Goal: Task Accomplishment & Management: Use online tool/utility

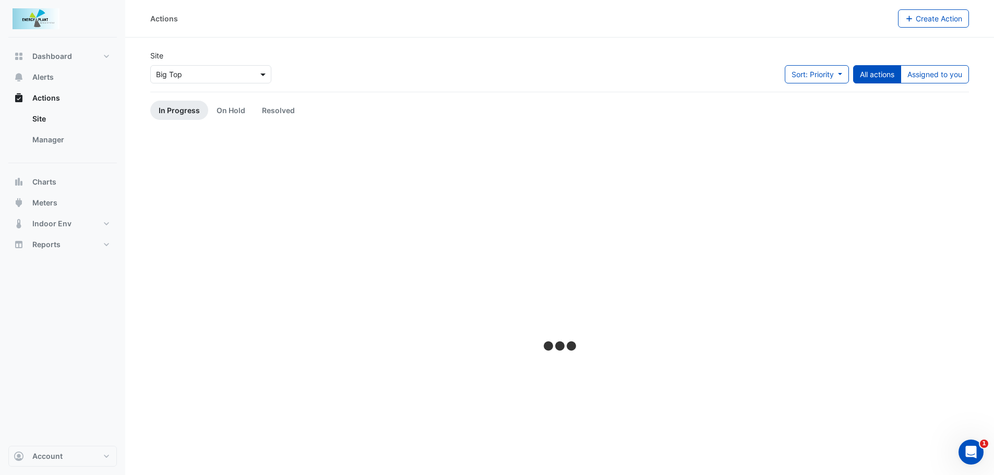
click at [262, 78] on span at bounding box center [264, 74] width 13 height 11
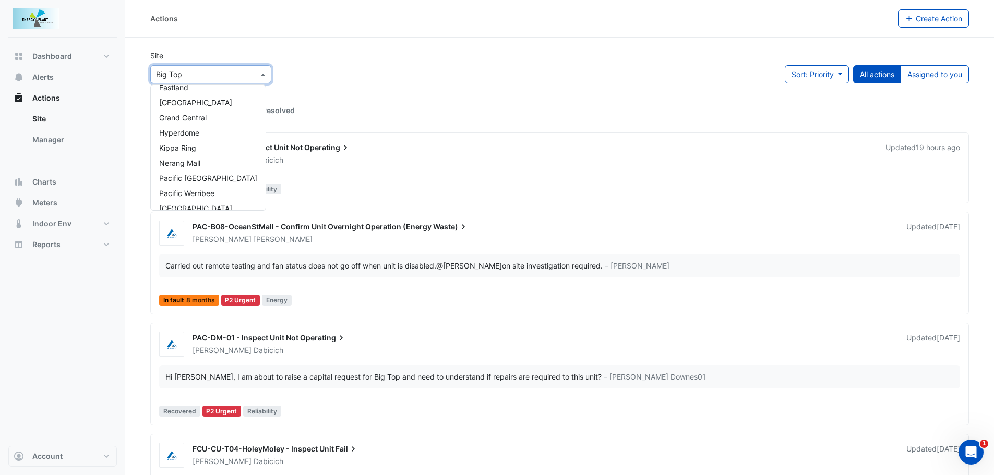
scroll to position [57, 0]
click at [50, 240] on span "Reports" at bounding box center [46, 244] width 28 height 10
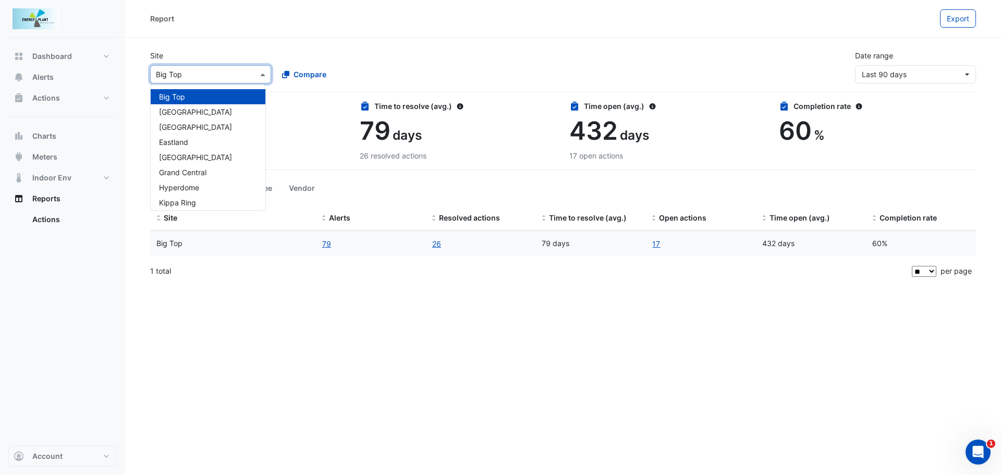
click at [264, 75] on span at bounding box center [264, 74] width 13 height 11
click at [47, 158] on span "Meters" at bounding box center [44, 157] width 25 height 10
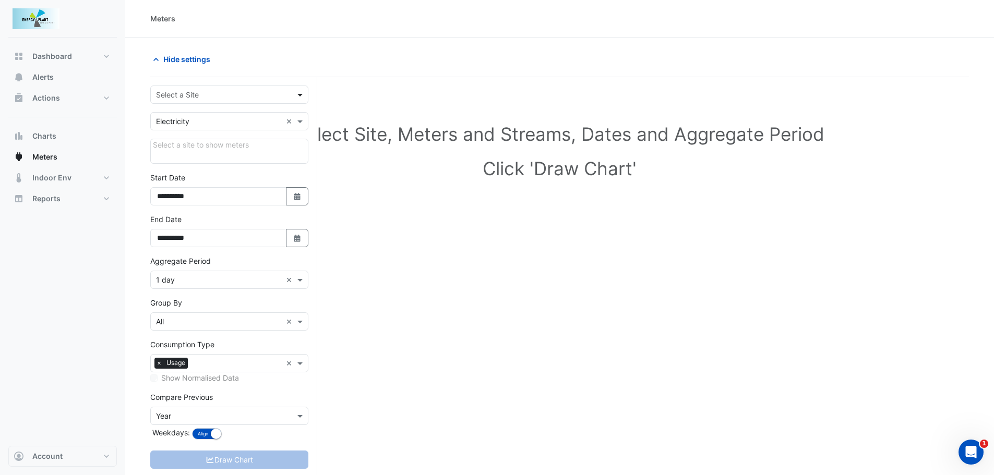
click at [299, 95] on span at bounding box center [301, 94] width 13 height 11
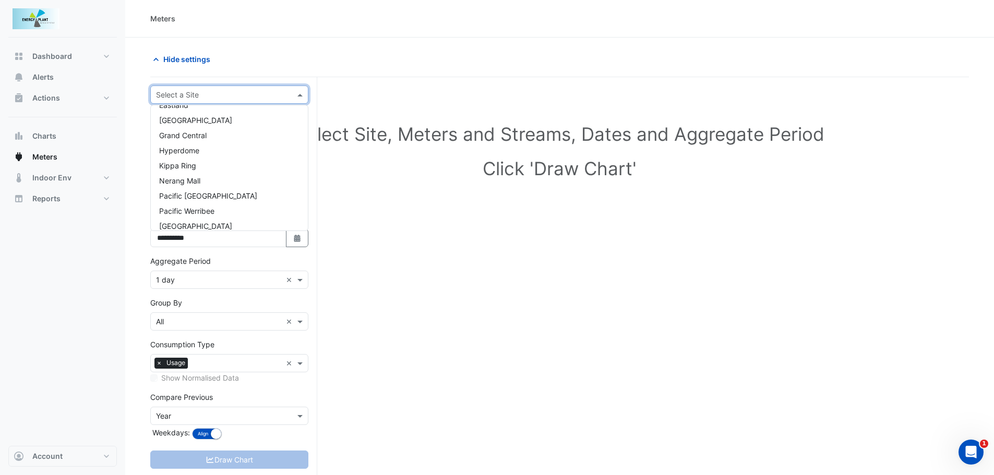
scroll to position [60, 0]
click at [198, 192] on span "Pacific [GEOGRAPHIC_DATA]" at bounding box center [208, 192] width 98 height 9
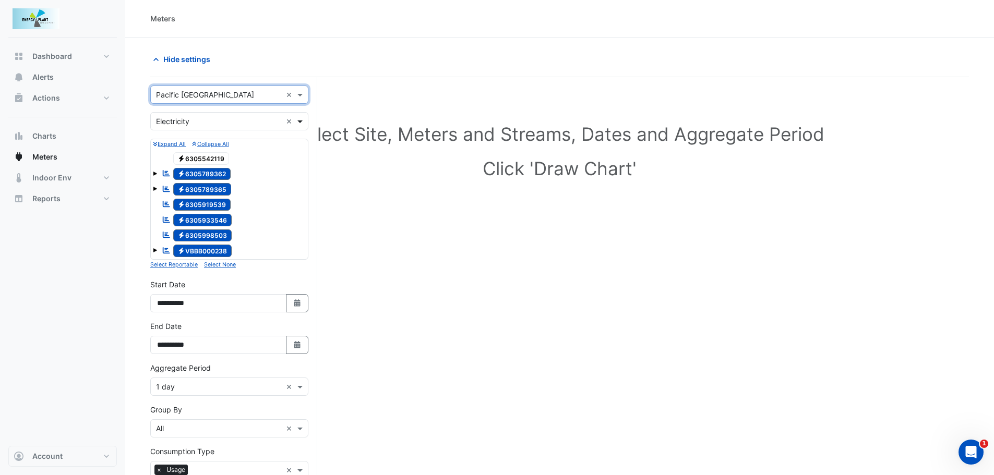
click at [298, 121] on span at bounding box center [301, 121] width 13 height 11
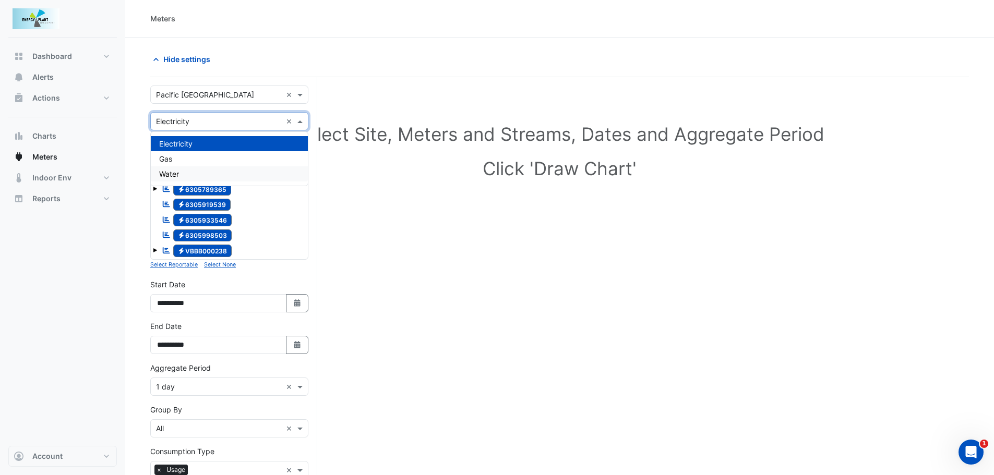
drag, startPoint x: 183, startPoint y: 172, endPoint x: 370, endPoint y: 245, distance: 201.5
click at [182, 172] on div "Water" at bounding box center [229, 173] width 157 height 15
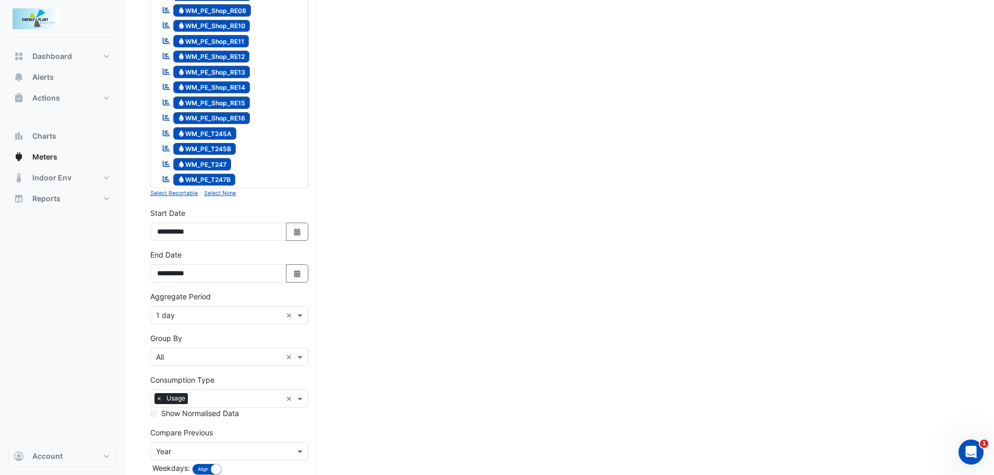
scroll to position [1407, 0]
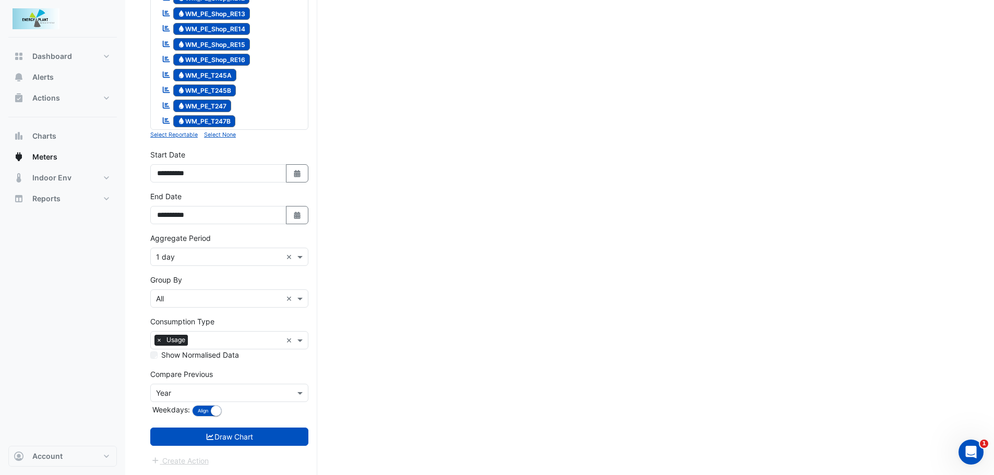
click at [190, 259] on input "text" at bounding box center [219, 257] width 126 height 11
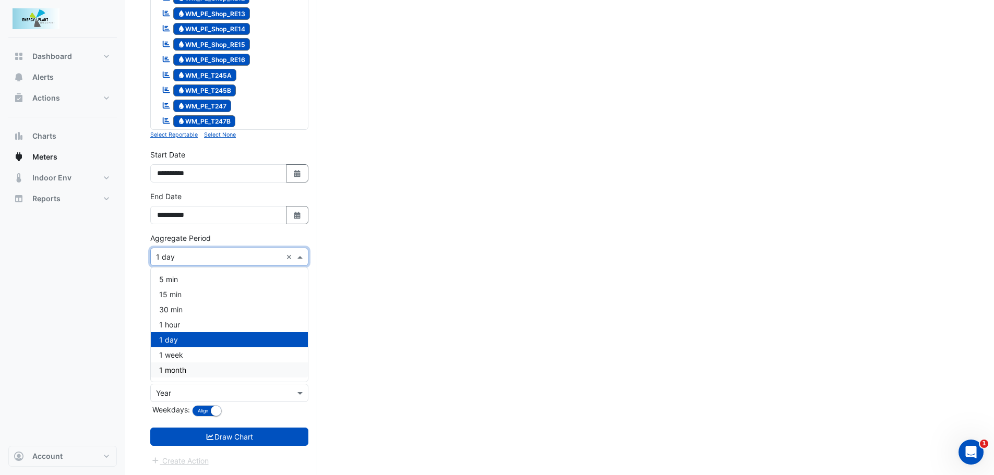
click at [170, 368] on span "1 month" at bounding box center [172, 370] width 27 height 9
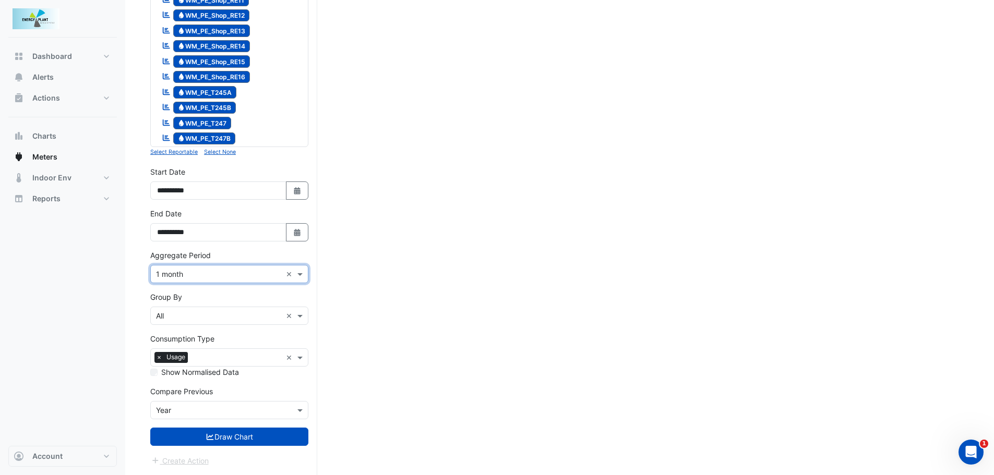
click at [192, 401] on div "Compare Previous × Year" at bounding box center [229, 410] width 158 height 18
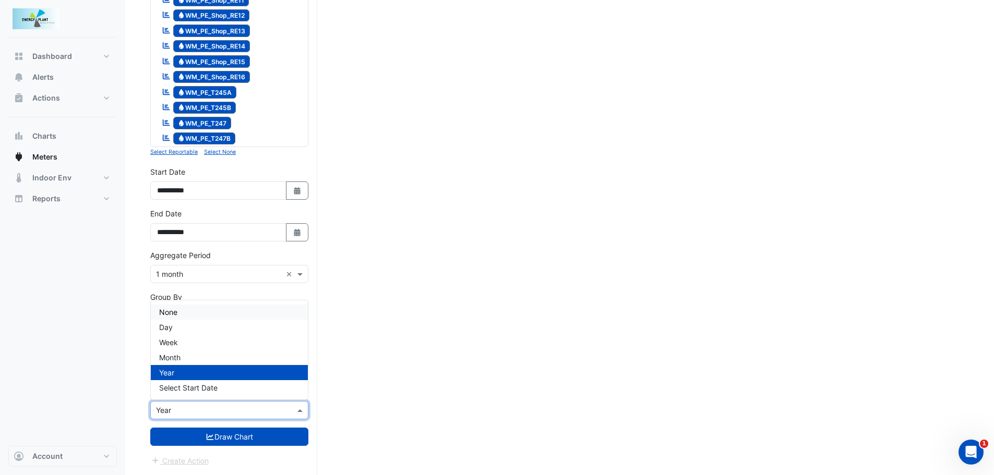
click at [180, 310] on div "None" at bounding box center [229, 312] width 157 height 15
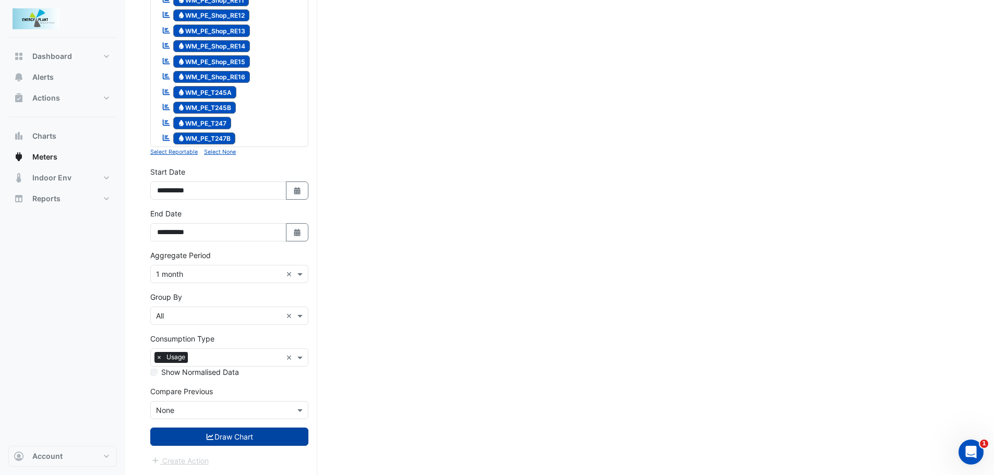
click at [232, 438] on button "Draw Chart" at bounding box center [229, 437] width 158 height 18
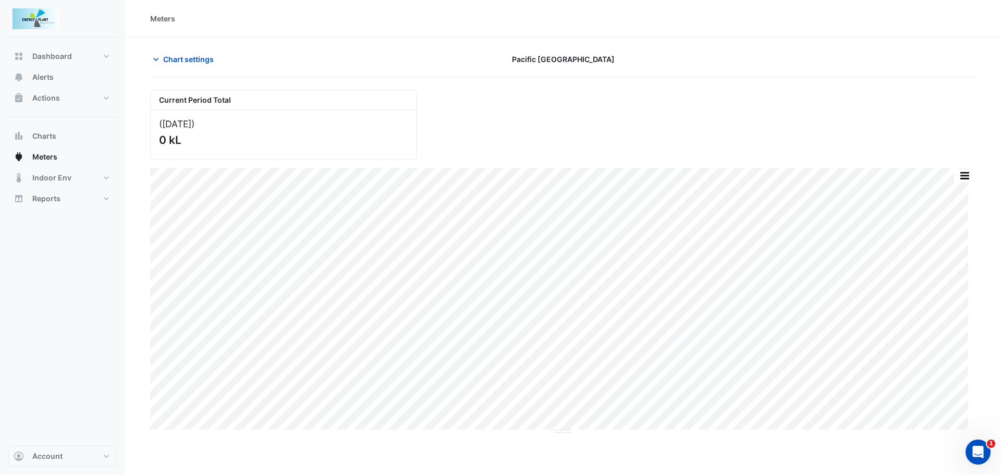
click at [50, 26] on img at bounding box center [36, 18] width 47 height 21
click at [39, 49] on button "Dashboard" at bounding box center [62, 56] width 108 height 21
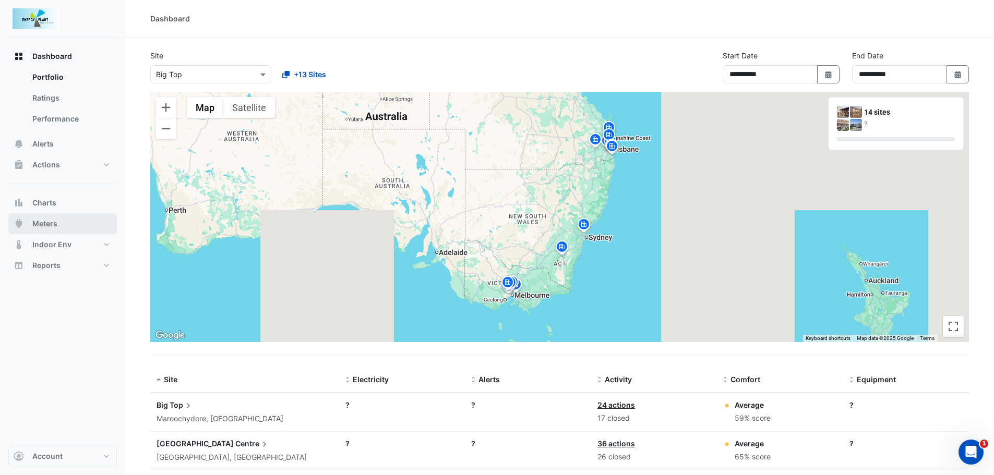
click at [46, 225] on span "Meters" at bounding box center [44, 224] width 25 height 10
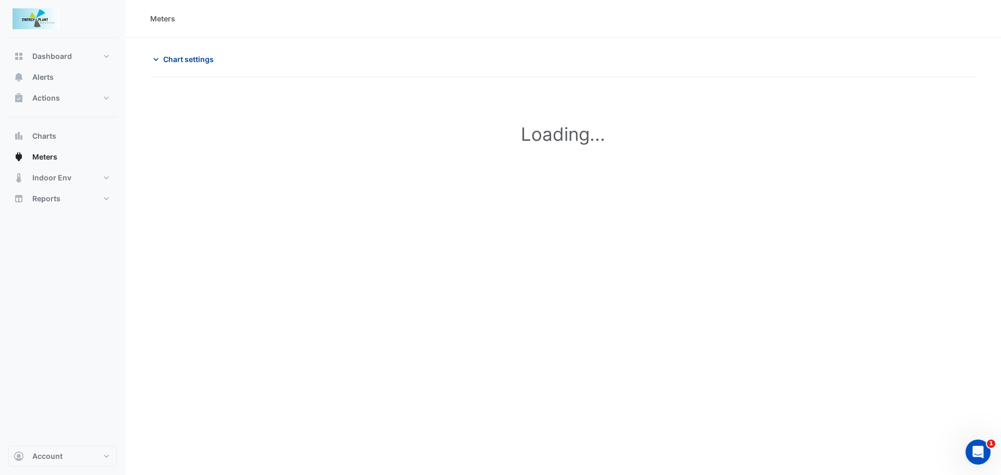
click at [179, 60] on span "Chart settings" at bounding box center [188, 59] width 51 height 11
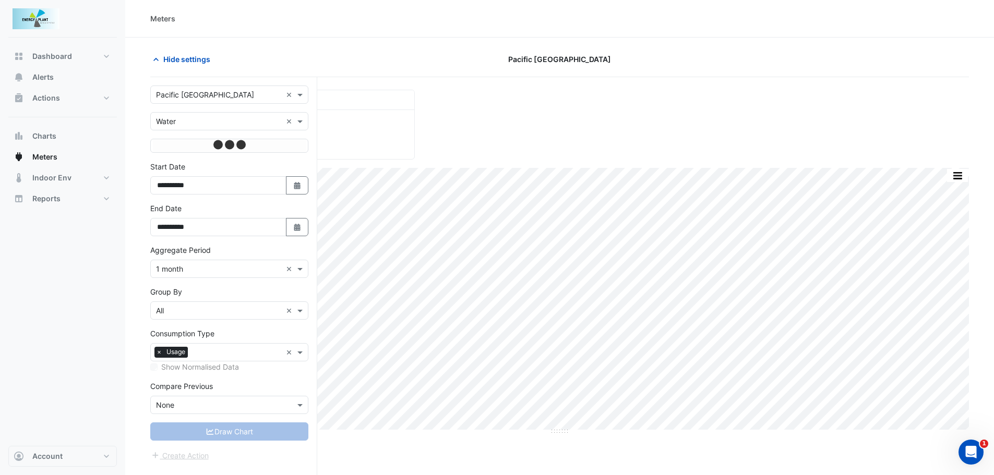
click at [300, 92] on span at bounding box center [301, 94] width 13 height 11
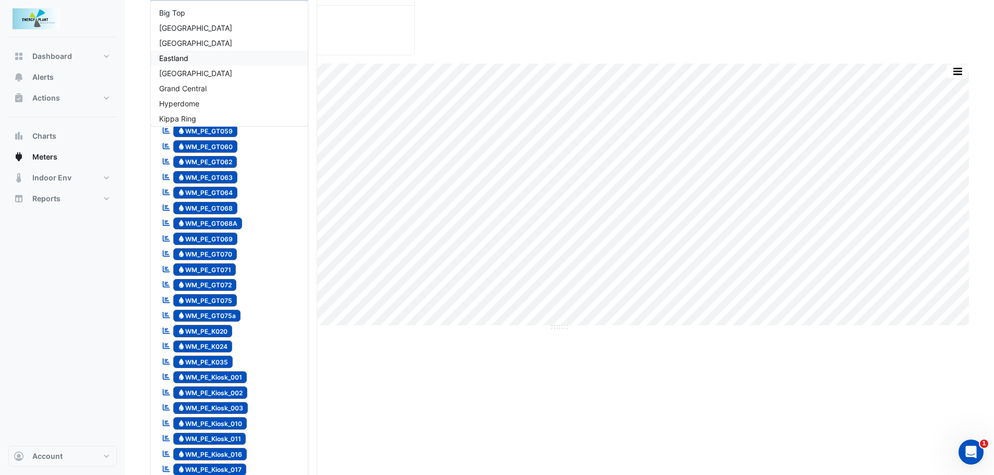
click at [173, 56] on span "Eastland" at bounding box center [173, 58] width 29 height 9
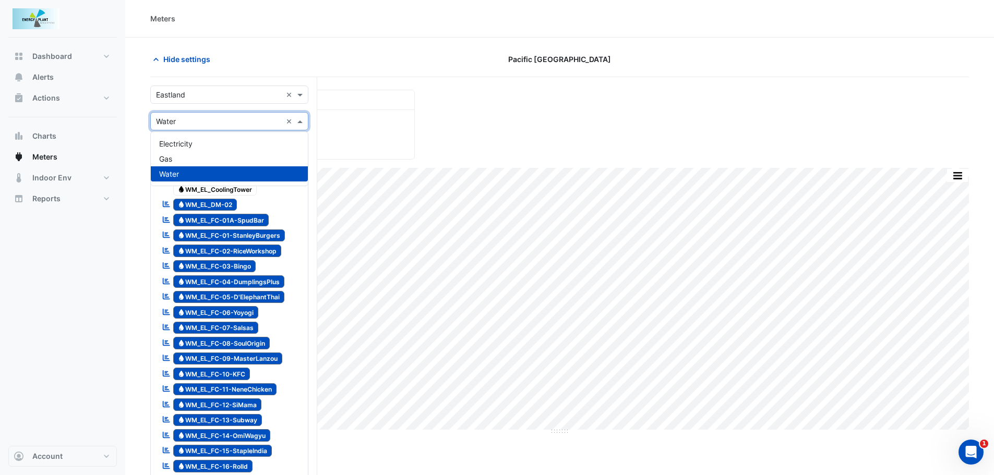
click at [302, 120] on span at bounding box center [301, 121] width 13 height 11
click at [171, 144] on span "Electricity" at bounding box center [175, 143] width 33 height 9
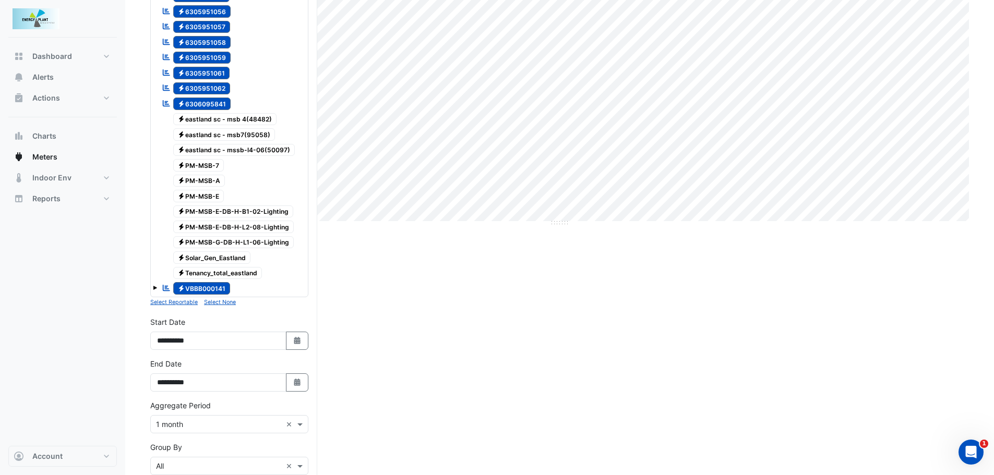
scroll to position [156, 0]
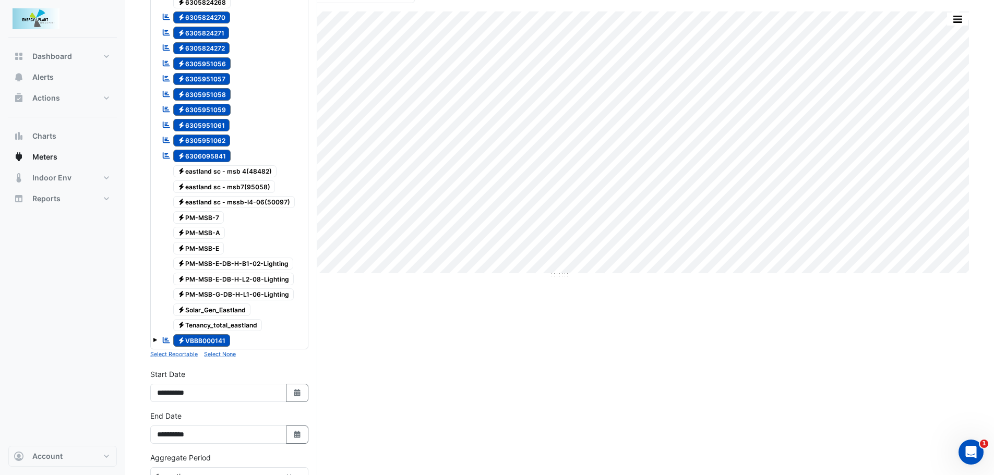
click at [155, 341] on span at bounding box center [155, 340] width 4 height 4
click at [157, 340] on div "Reportable Electricity VBBB000141" at bounding box center [229, 340] width 153 height 15
click at [169, 121] on icon "Reportable" at bounding box center [166, 124] width 9 height 7
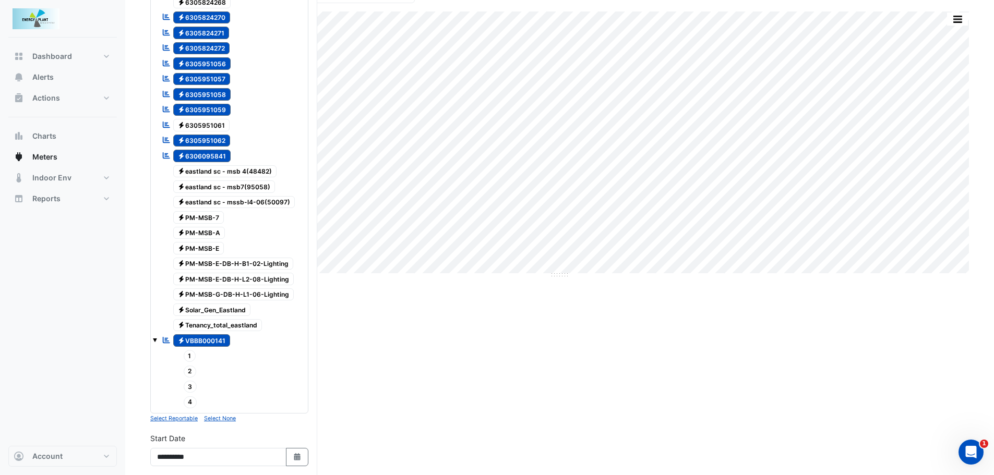
click at [165, 124] on icon "Reportable" at bounding box center [166, 124] width 9 height 7
click at [187, 123] on span "Electricity 6305951061" at bounding box center [201, 125] width 57 height 13
click at [164, 124] on icon "Reportable" at bounding box center [166, 124] width 9 height 7
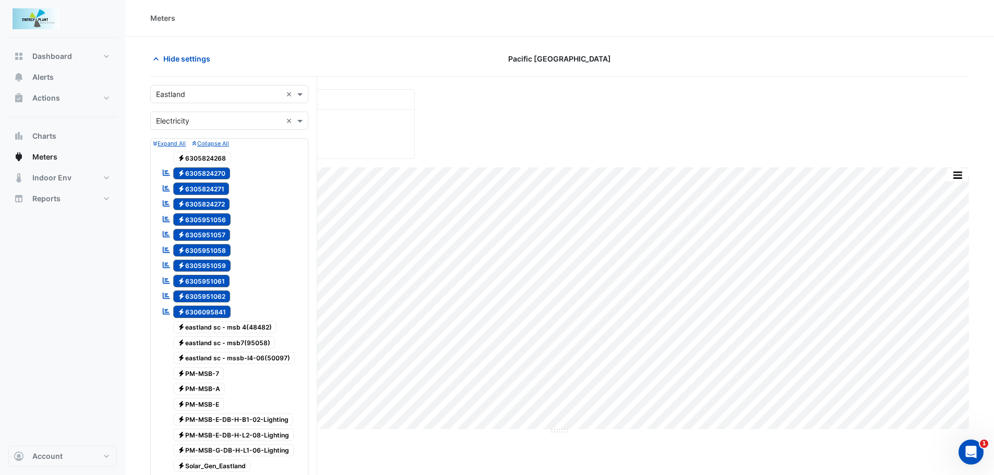
scroll to position [0, 0]
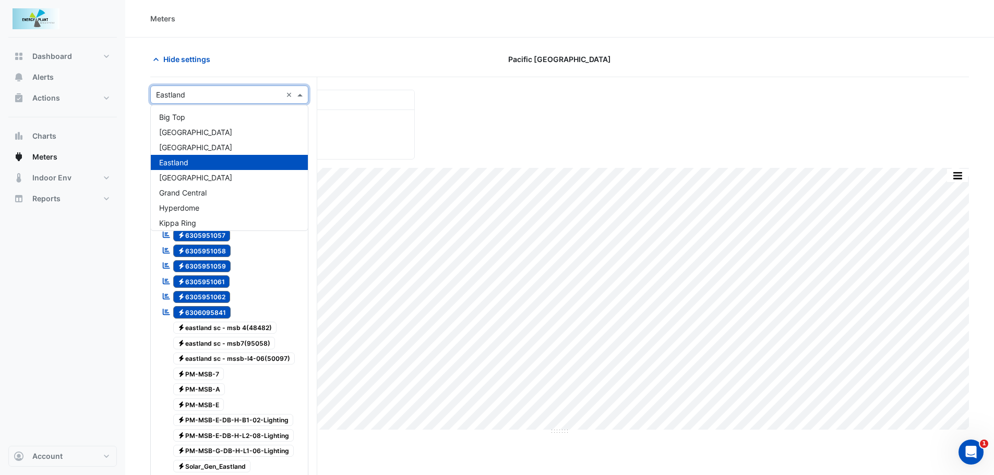
click at [308, 94] on div "Select a Site × Eastland ×" at bounding box center [229, 95] width 158 height 18
click at [200, 188] on div "Grand Central" at bounding box center [229, 192] width 157 height 15
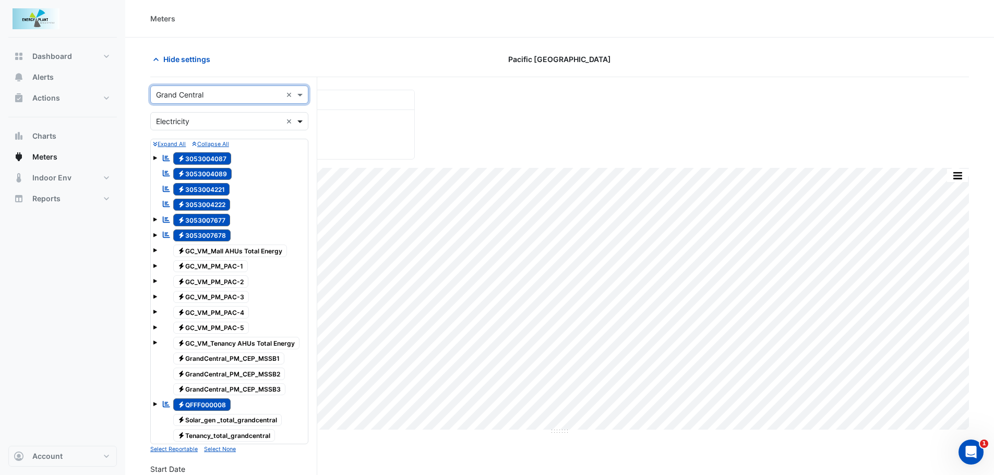
click at [299, 118] on span at bounding box center [301, 121] width 13 height 11
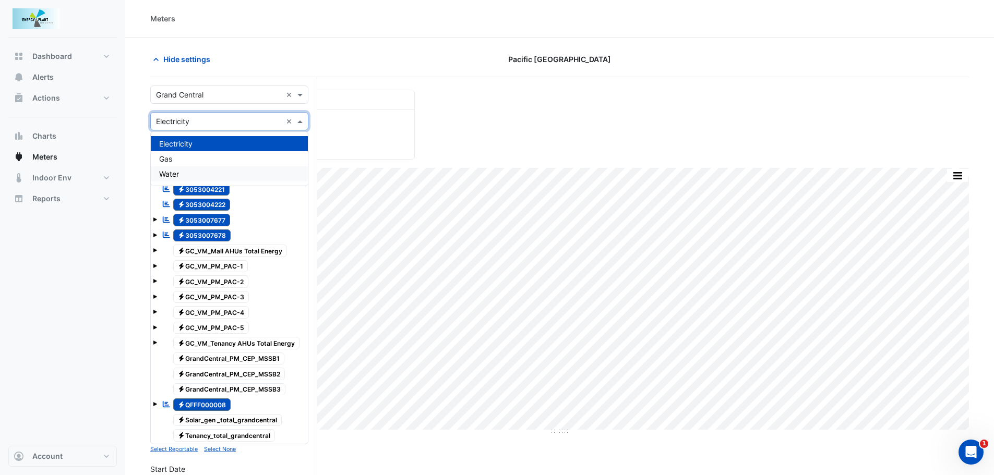
click at [167, 175] on span "Water" at bounding box center [169, 174] width 20 height 9
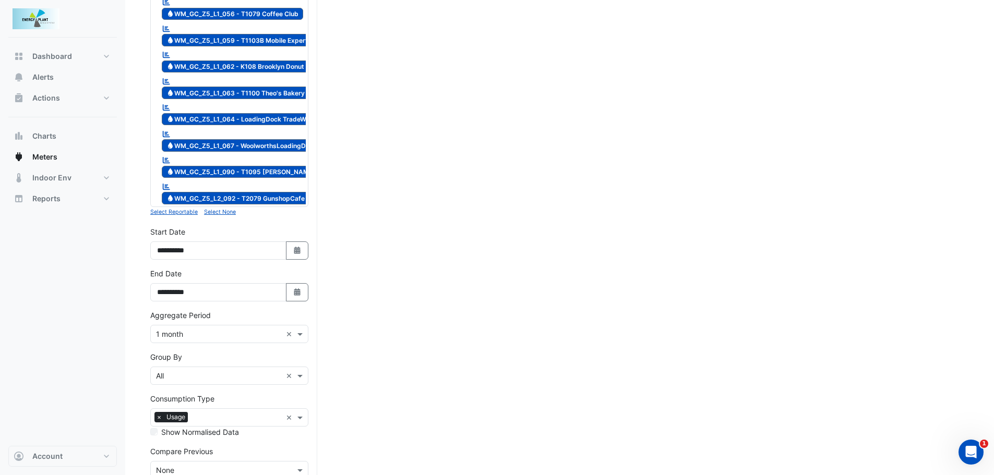
scroll to position [1806, 0]
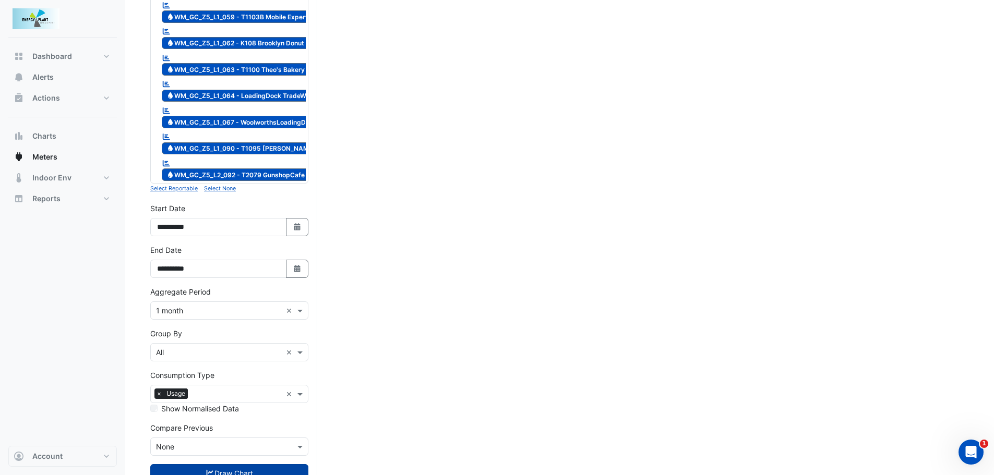
click at [180, 464] on button "Draw Chart" at bounding box center [229, 473] width 158 height 18
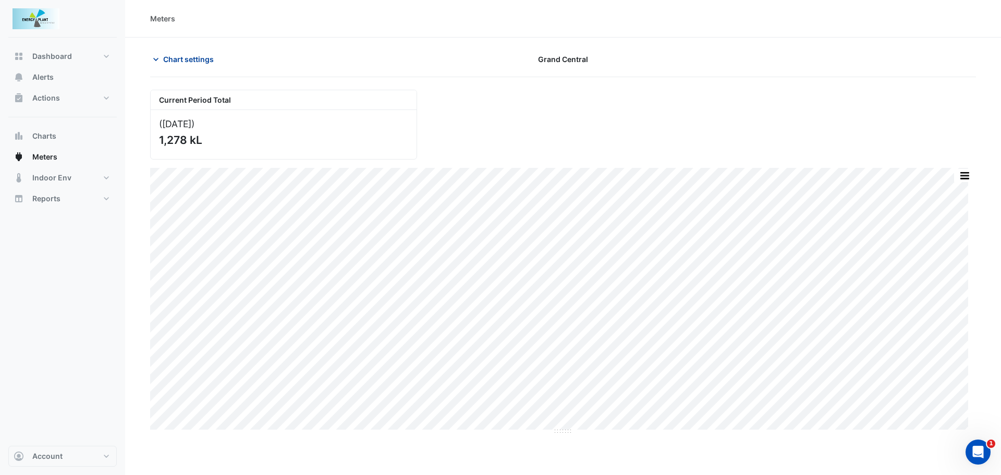
click at [175, 63] on span "Chart settings" at bounding box center [188, 59] width 51 height 11
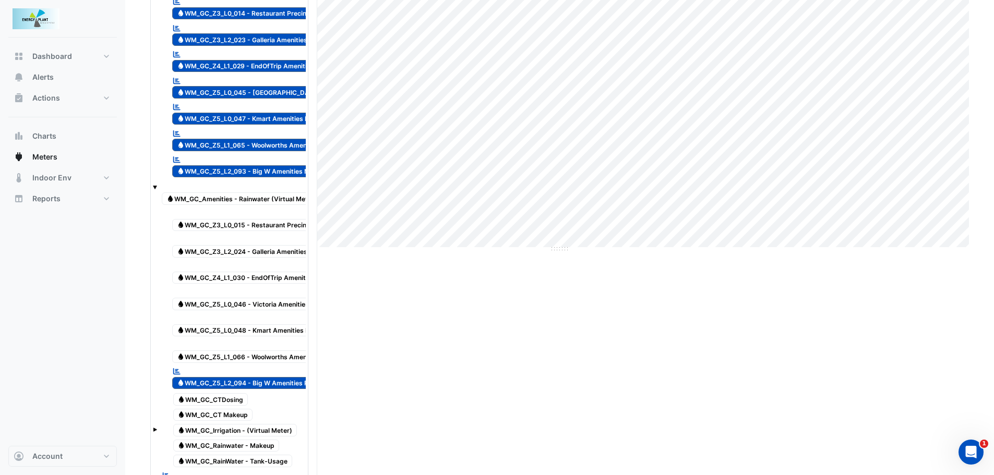
scroll to position [209, 0]
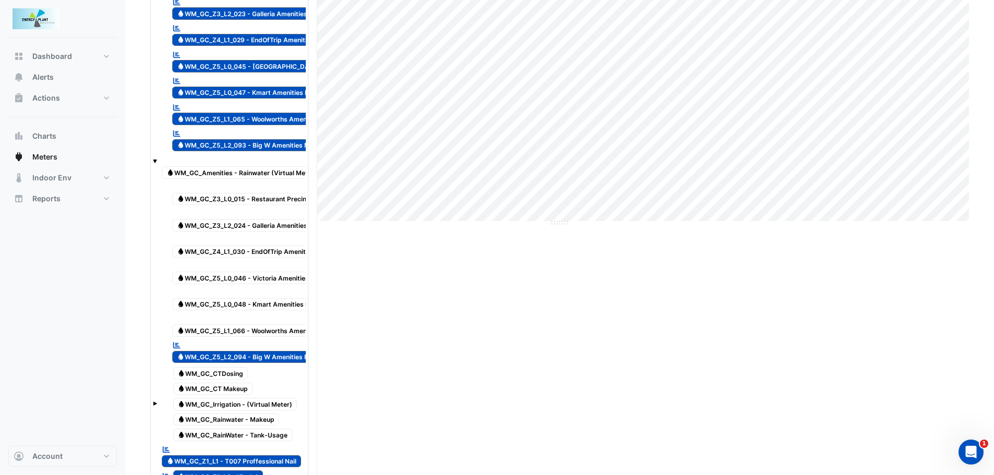
click at [238, 203] on span "Water WM_GC_Z3_L0_015 - Restaurant Precinct Amenities RainWater" at bounding box center [277, 199] width 210 height 13
drag, startPoint x: 233, startPoint y: 221, endPoint x: 237, endPoint y: 252, distance: 32.1
click at [233, 221] on span "Water WM_GC_Z3_L2_024 - Galleria Amenities RainWater" at bounding box center [258, 225] width 172 height 13
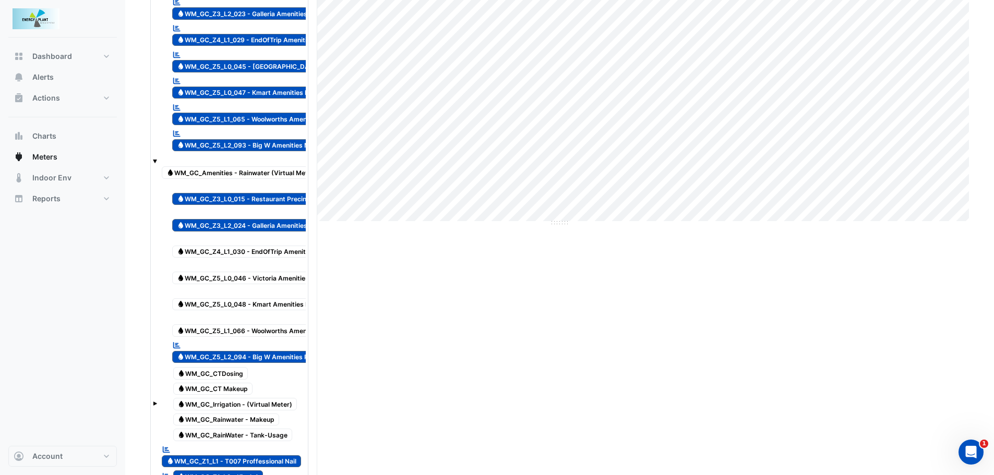
click at [237, 256] on span "Water WM_GC_Z4_L1_030 - EndOfTrip Amenities RainWater" at bounding box center [261, 252] width 179 height 13
click at [238, 282] on span "Water WM_GC_Z5_L0_046 - Victoria Amenities RainWater" at bounding box center [259, 278] width 174 height 13
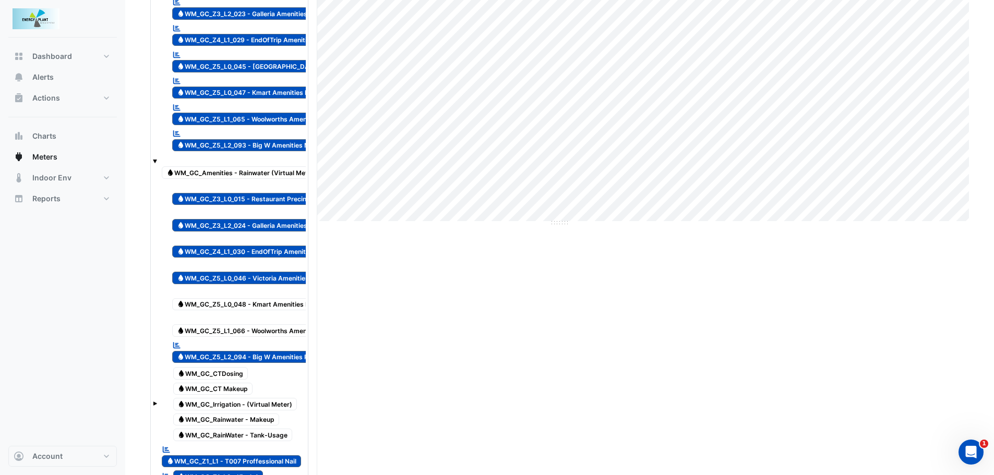
click at [237, 303] on span "Water WM_GC_Z5_L0_048 - Kmart Amenities RainWater" at bounding box center [256, 304] width 168 height 13
click at [241, 331] on span "Water WM_GC_Z5_L1_066 - Woolworths AmenitiesRainWater" at bounding box center [263, 330] width 183 height 13
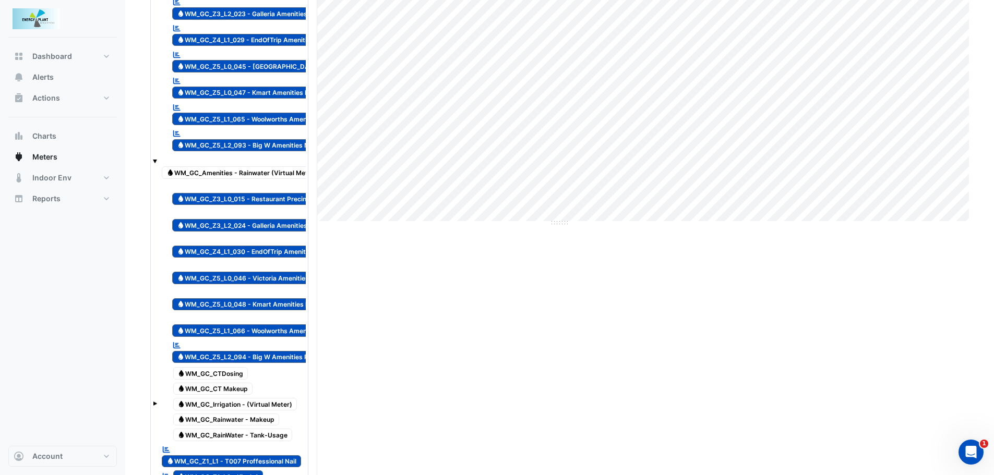
click at [177, 174] on span "Water WM_GC_Amenities - Rainwater (Virtual Meter)" at bounding box center [242, 172] width 160 height 13
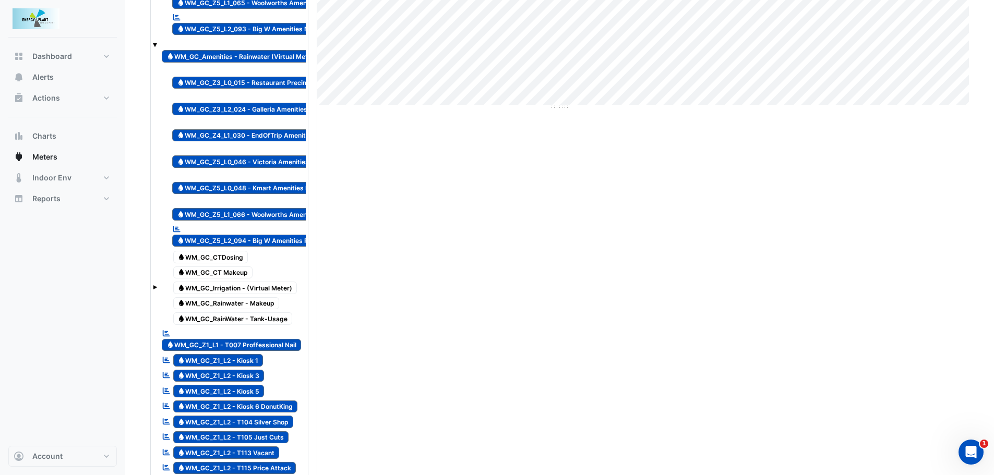
scroll to position [365, 0]
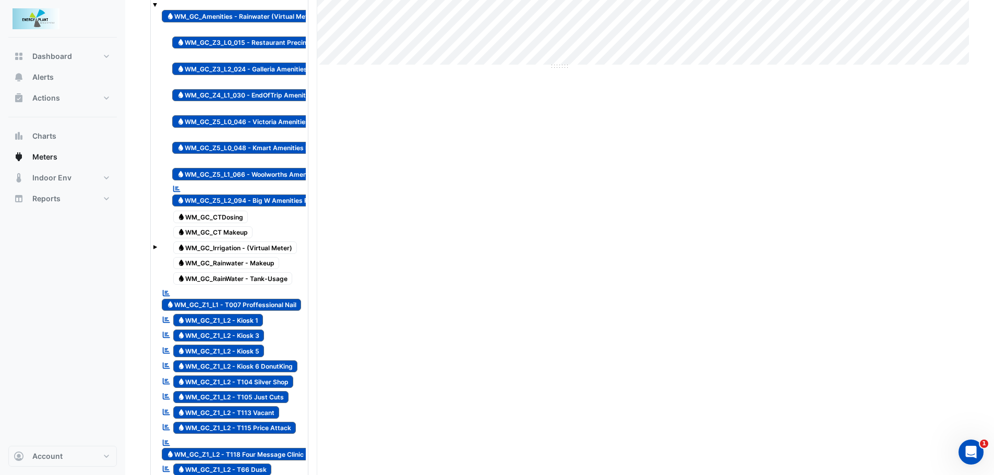
click at [220, 215] on span "Water WM_GC_CTDosing" at bounding box center [210, 217] width 75 height 13
click at [219, 233] on span "Water WM_GC_CT Makeup" at bounding box center [213, 232] width 80 height 13
drag, startPoint x: 221, startPoint y: 250, endPoint x: 223, endPoint y: 264, distance: 14.2
click at [222, 250] on span "Water WM_GC_Irrigation - (Virtual Meter)" at bounding box center [235, 247] width 124 height 13
click at [223, 264] on span "Water WM_GC_Rainwater - Makeup" at bounding box center [226, 263] width 106 height 13
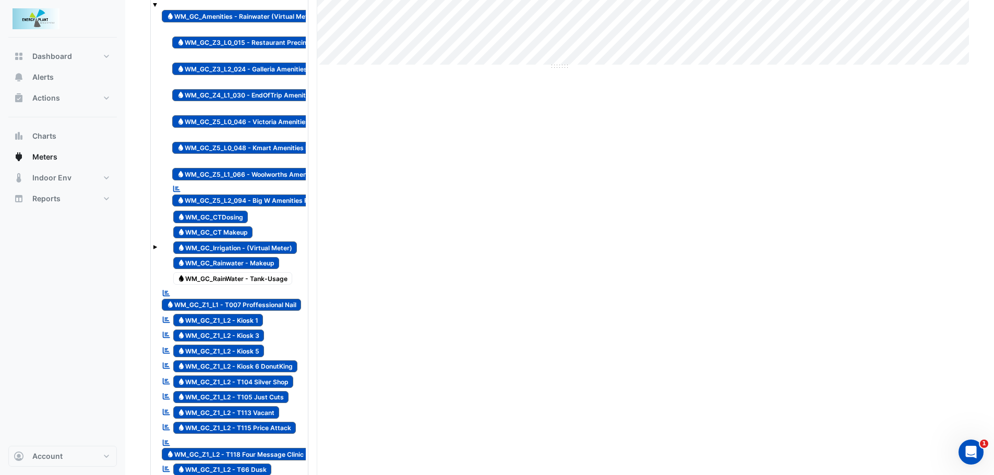
click at [226, 277] on span "Water WM_GC_RainWater - Tank-Usage" at bounding box center [232, 278] width 119 height 13
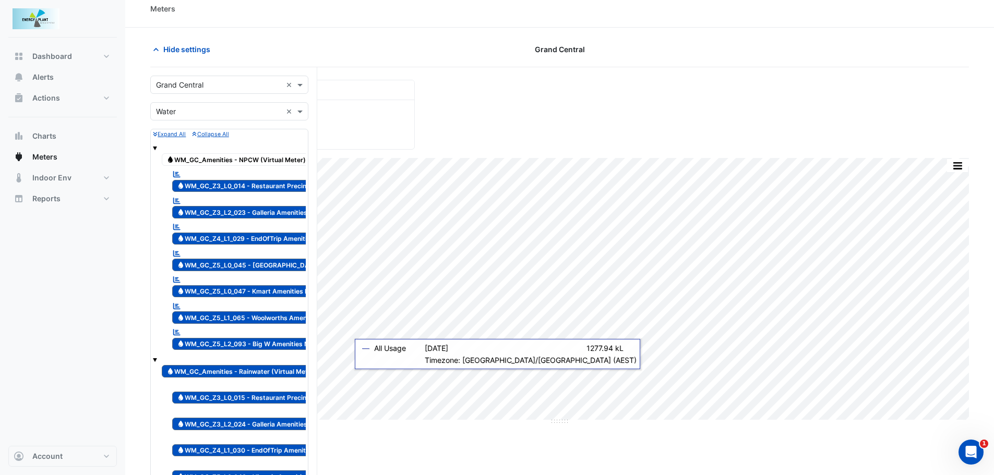
scroll to position [0, 0]
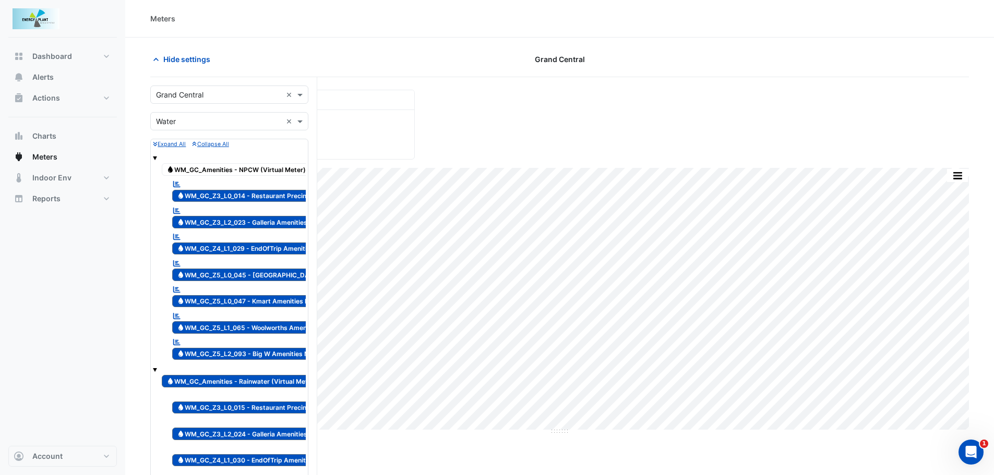
click at [229, 173] on span "Water WM_GC_Amenities - NPCW (Virtual Meter)" at bounding box center [236, 169] width 149 height 13
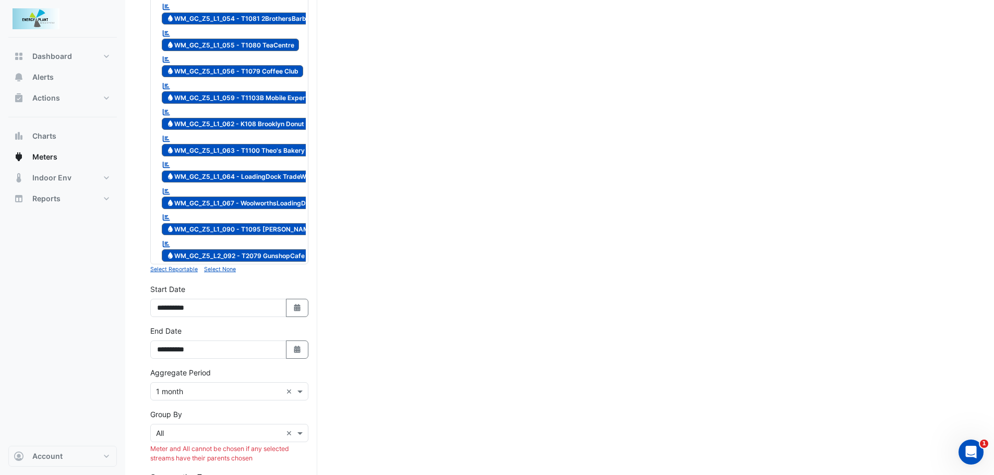
scroll to position [1721, 0]
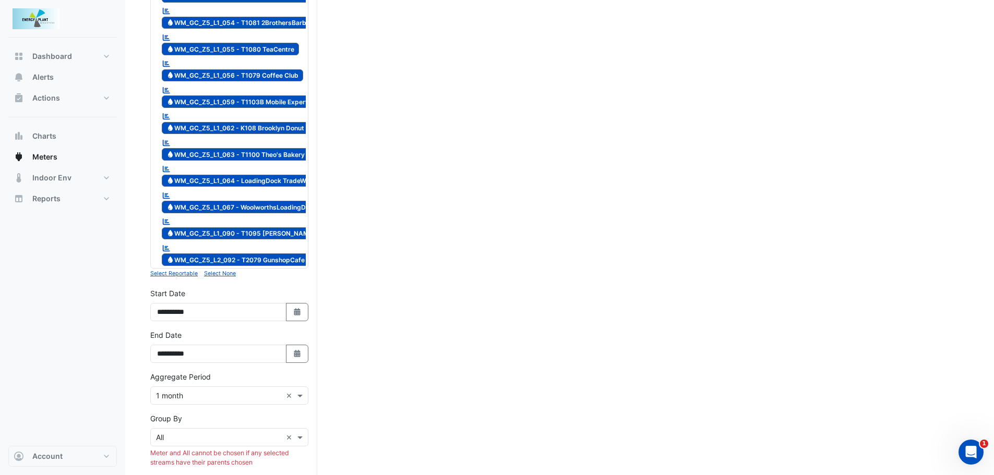
click at [177, 432] on input "text" at bounding box center [219, 437] width 126 height 11
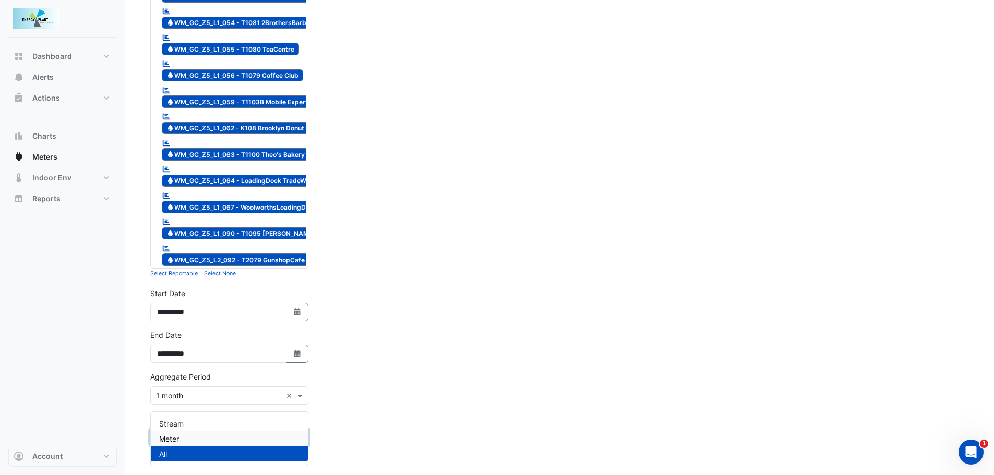
click at [173, 435] on span "Meter" at bounding box center [169, 438] width 20 height 9
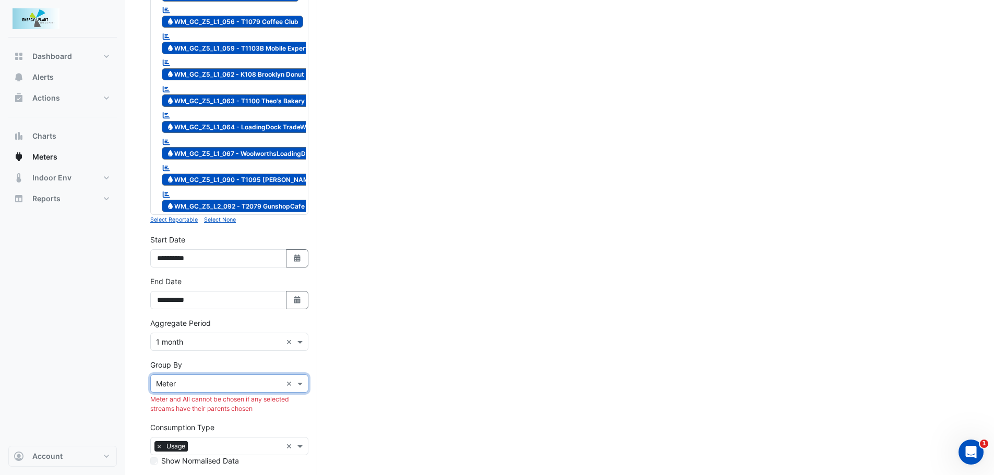
scroll to position [1828, 0]
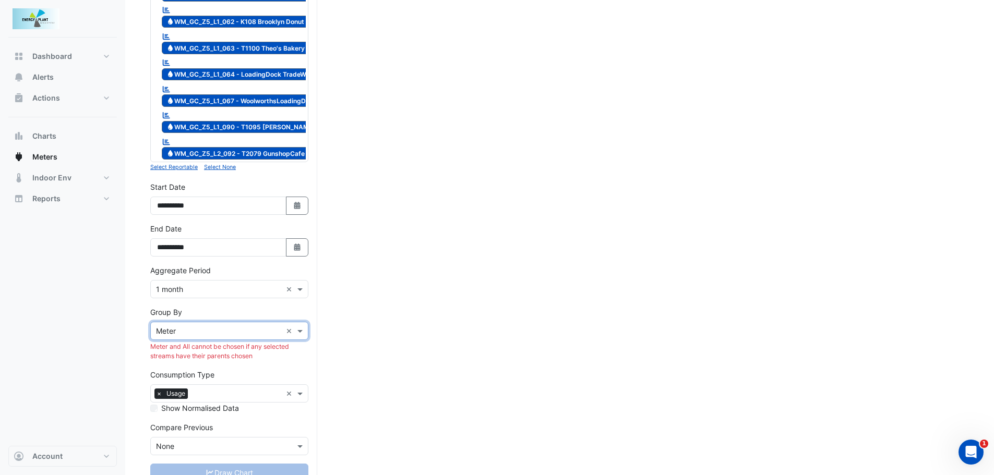
click at [183, 326] on input "text" at bounding box center [219, 331] width 126 height 11
click at [178, 323] on div "Stream" at bounding box center [229, 317] width 157 height 15
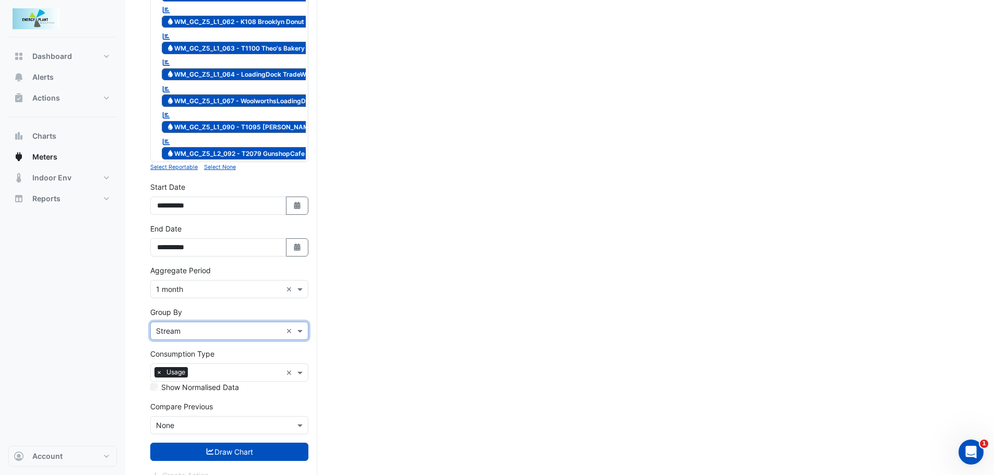
scroll to position [1806, 0]
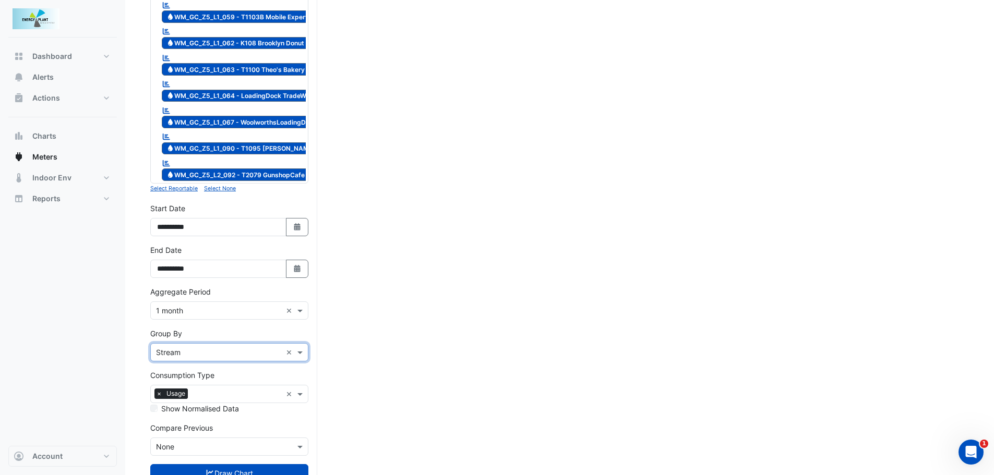
click at [178, 347] on input "text" at bounding box center [219, 352] width 126 height 11
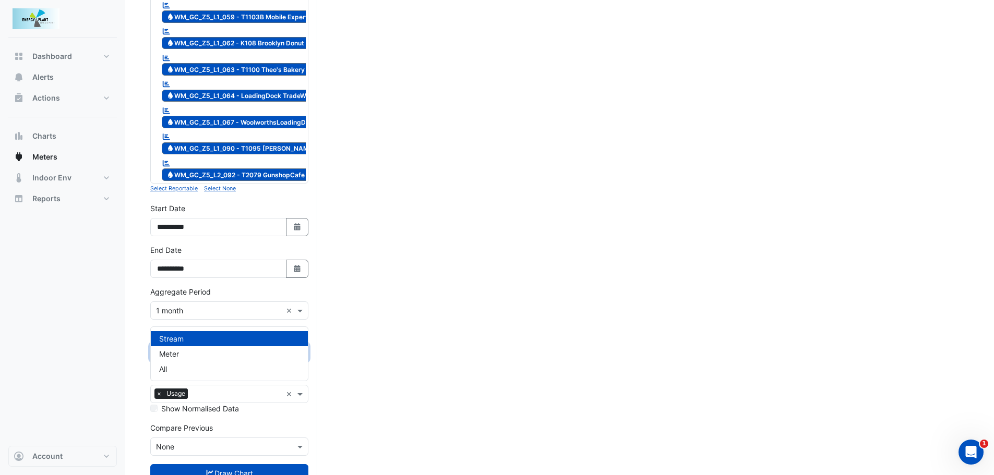
click at [180, 347] on input "text" at bounding box center [219, 352] width 126 height 11
click at [170, 358] on span "Meter" at bounding box center [169, 353] width 20 height 9
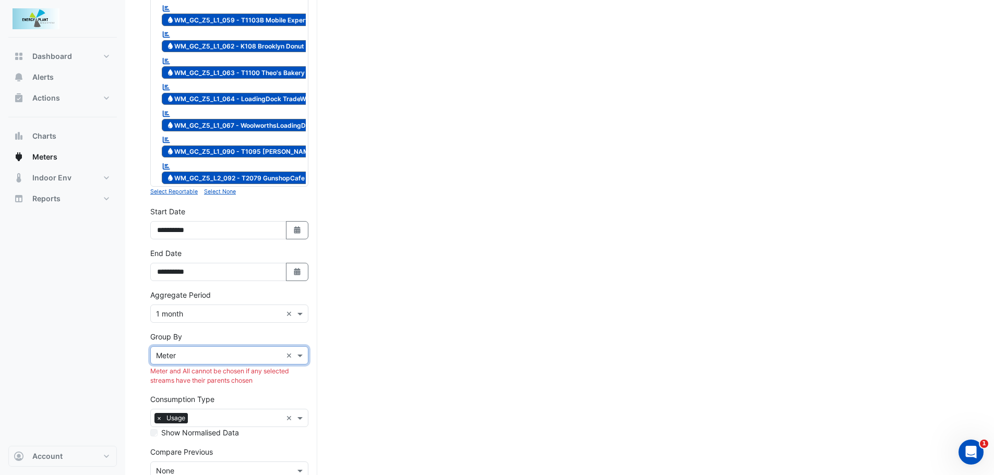
scroll to position [1828, 0]
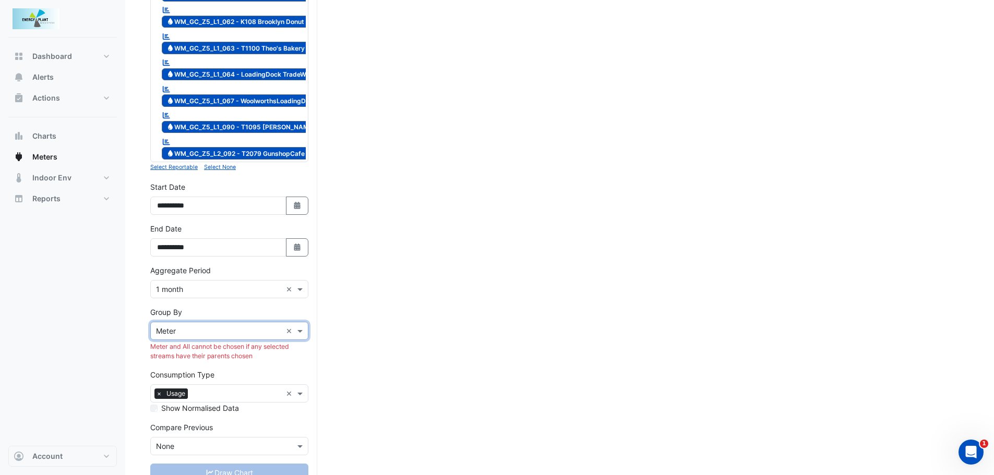
click at [176, 326] on input "text" at bounding box center [219, 331] width 126 height 11
click at [180, 314] on span "Stream" at bounding box center [171, 317] width 25 height 9
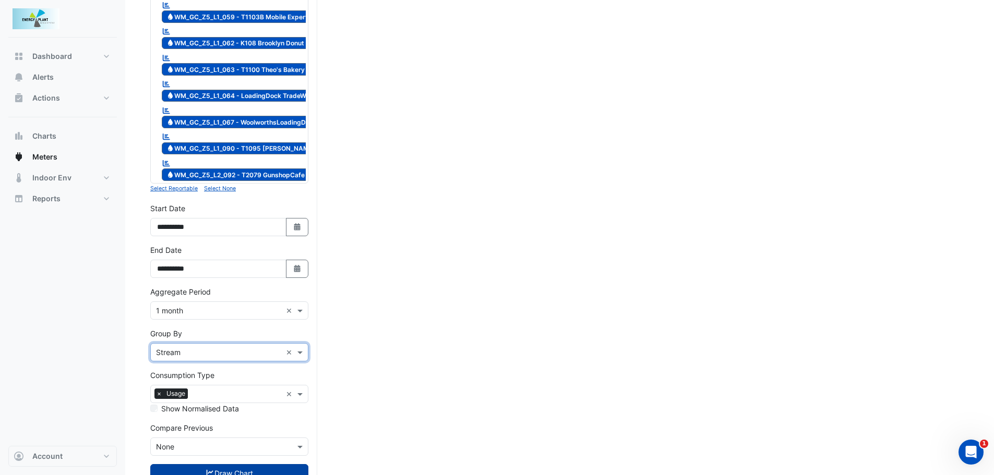
click at [228, 464] on button "Draw Chart" at bounding box center [229, 473] width 158 height 18
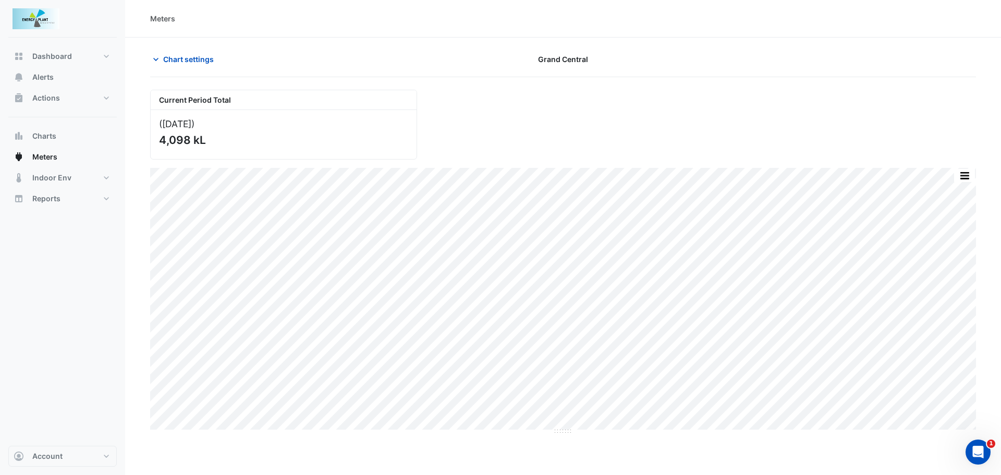
click at [968, 176] on button "button" at bounding box center [964, 175] width 21 height 13
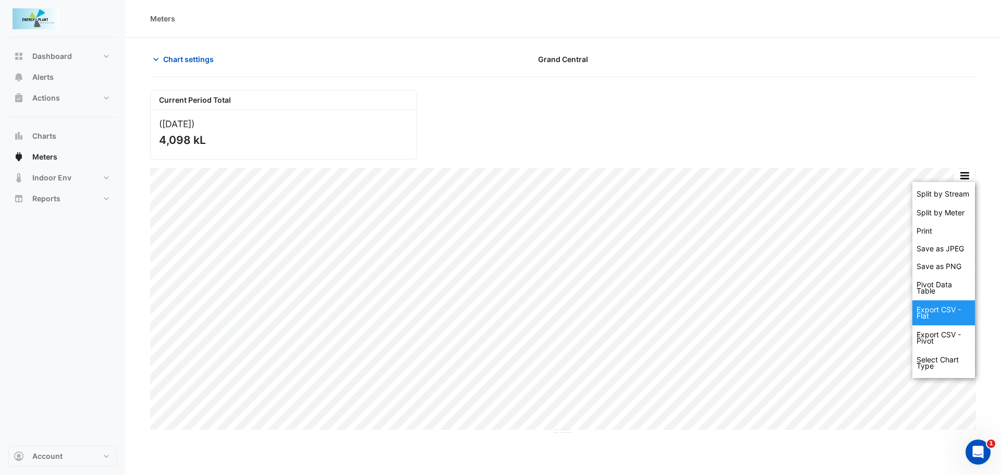
click at [933, 314] on div "Export CSV - Flat" at bounding box center [944, 312] width 63 height 25
